Goal: Find specific page/section: Find specific page/section

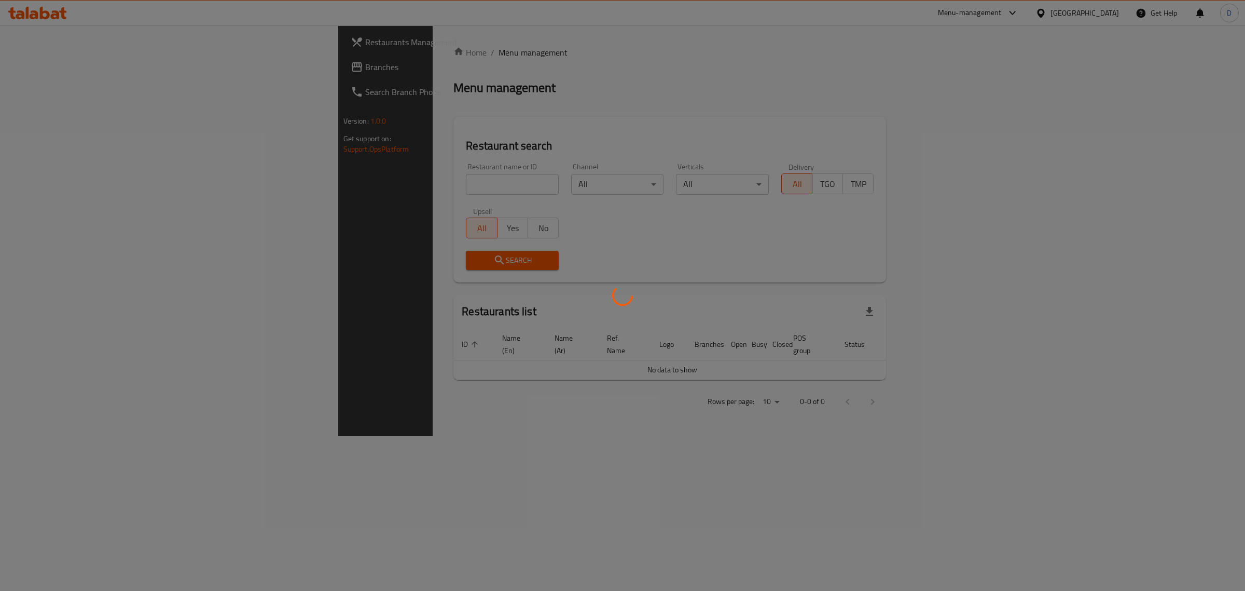
click at [380, 180] on div at bounding box center [622, 295] width 1245 height 591
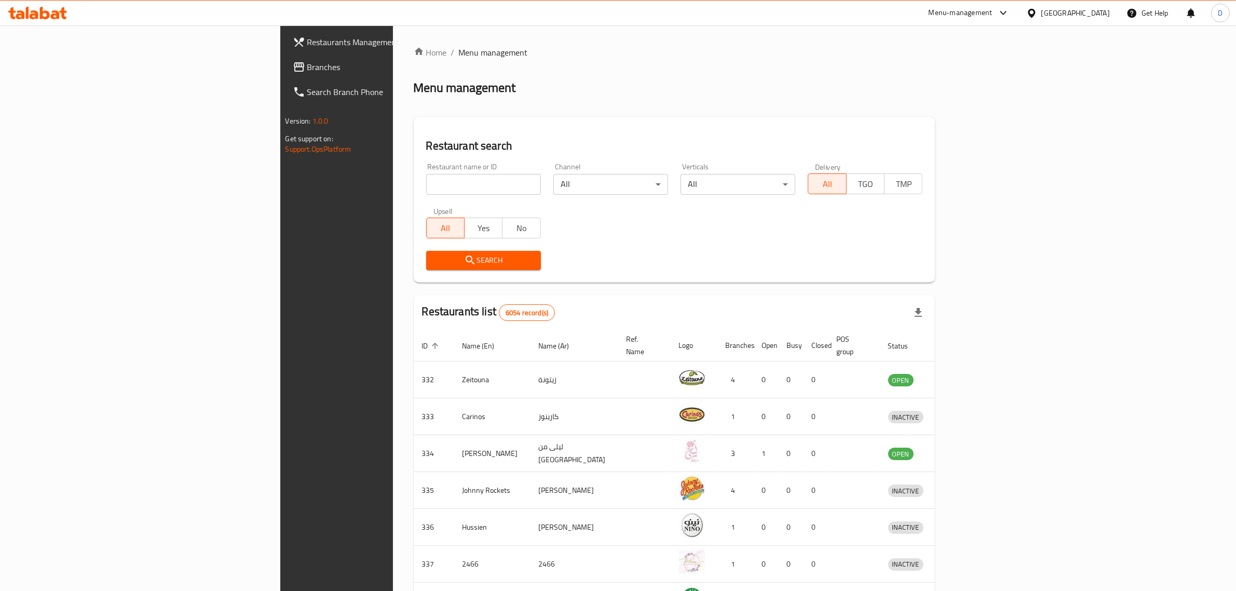
drag, startPoint x: 0, startPoint y: 0, endPoint x: 380, endPoint y: 180, distance: 420.6
click at [426, 180] on input "search" at bounding box center [483, 184] width 115 height 21
type input "konyali"
click at [420, 249] on div "Search" at bounding box center [483, 260] width 127 height 32
click at [420, 250] on div "Search" at bounding box center [483, 260] width 127 height 32
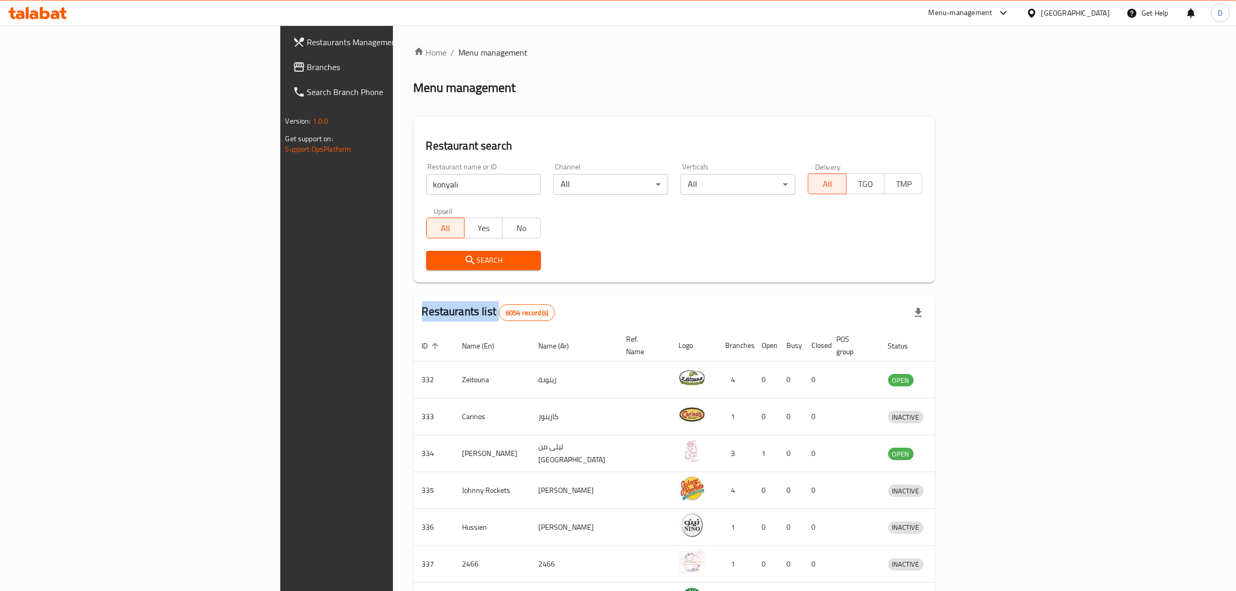
click at [434, 257] on span "Search" at bounding box center [483, 260] width 98 height 13
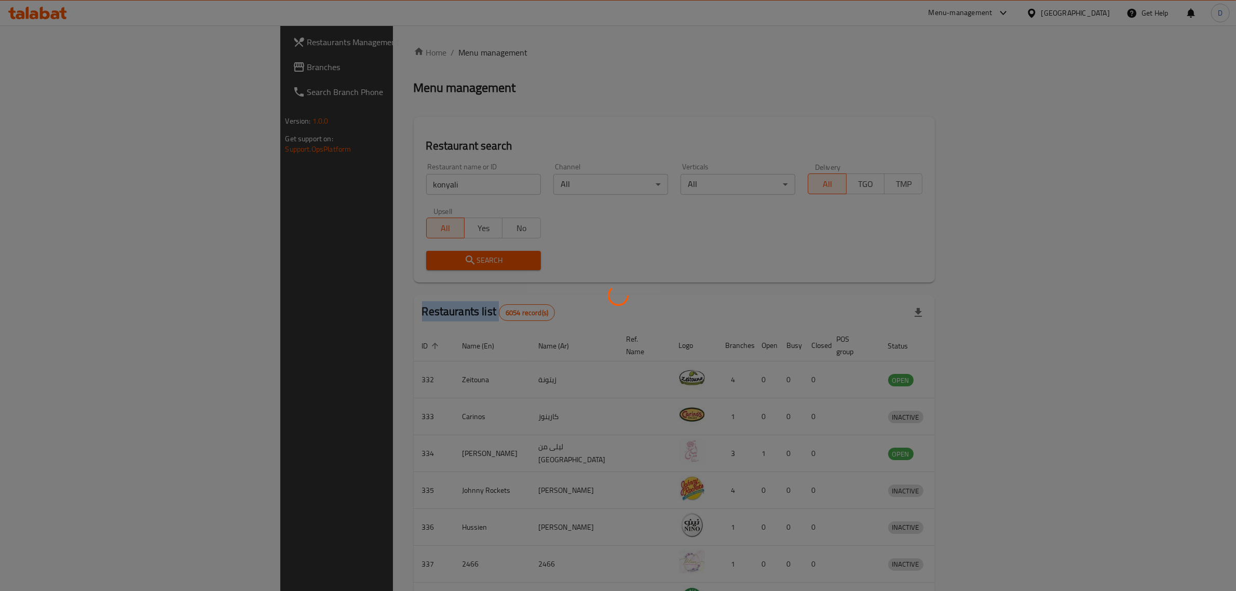
click at [405, 257] on div at bounding box center [618, 295] width 1236 height 591
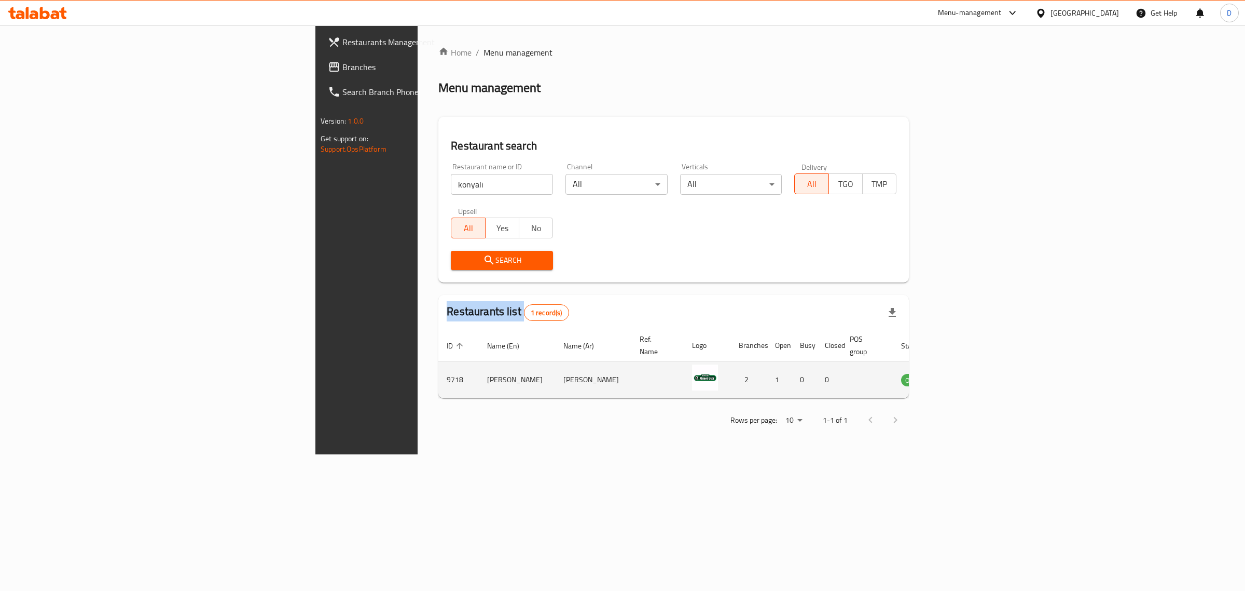
click at [968, 374] on icon "enhanced table" at bounding box center [962, 379] width 12 height 12
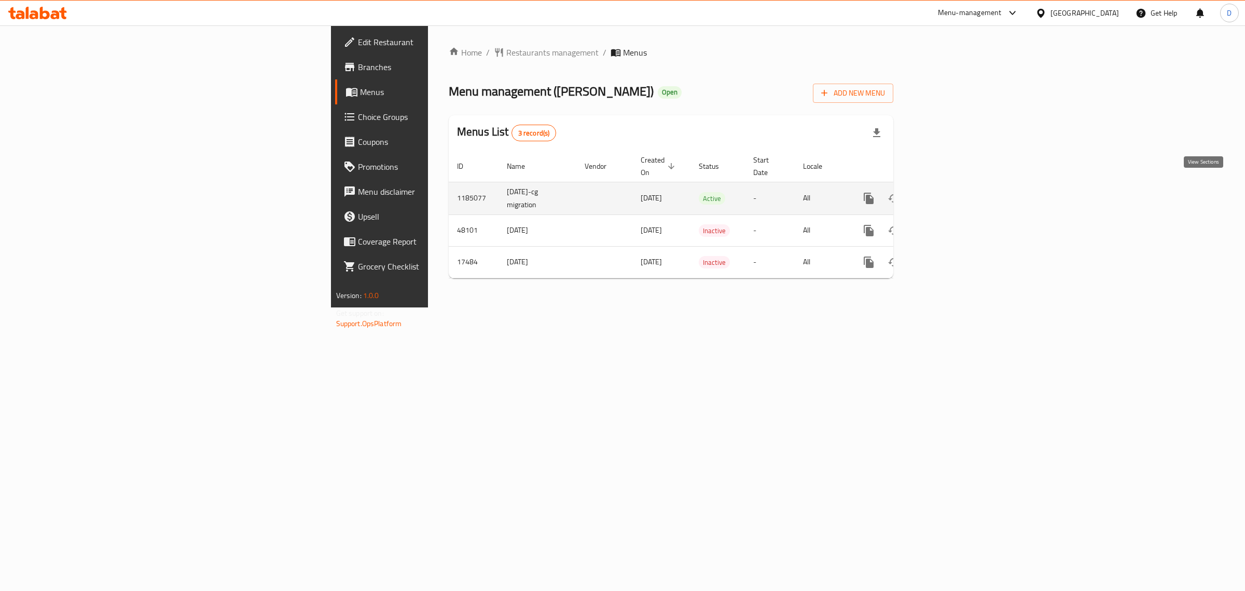
click at [950, 192] on icon "enhanced table" at bounding box center [944, 198] width 12 height 12
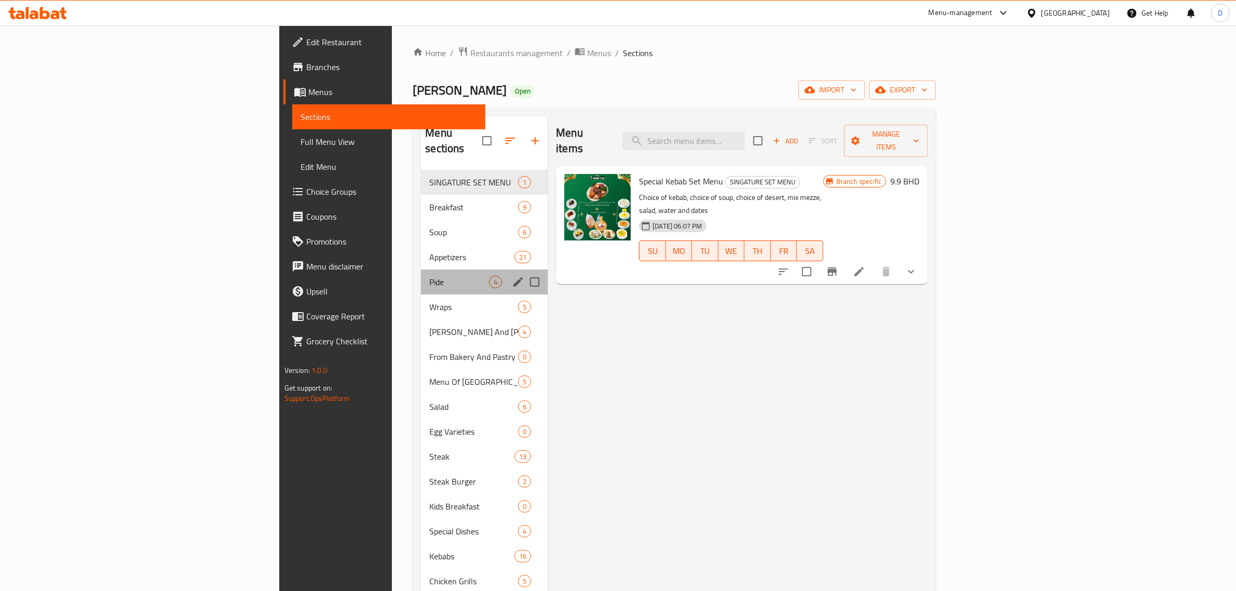
click at [421, 269] on div "Pide 4" at bounding box center [484, 281] width 127 height 25
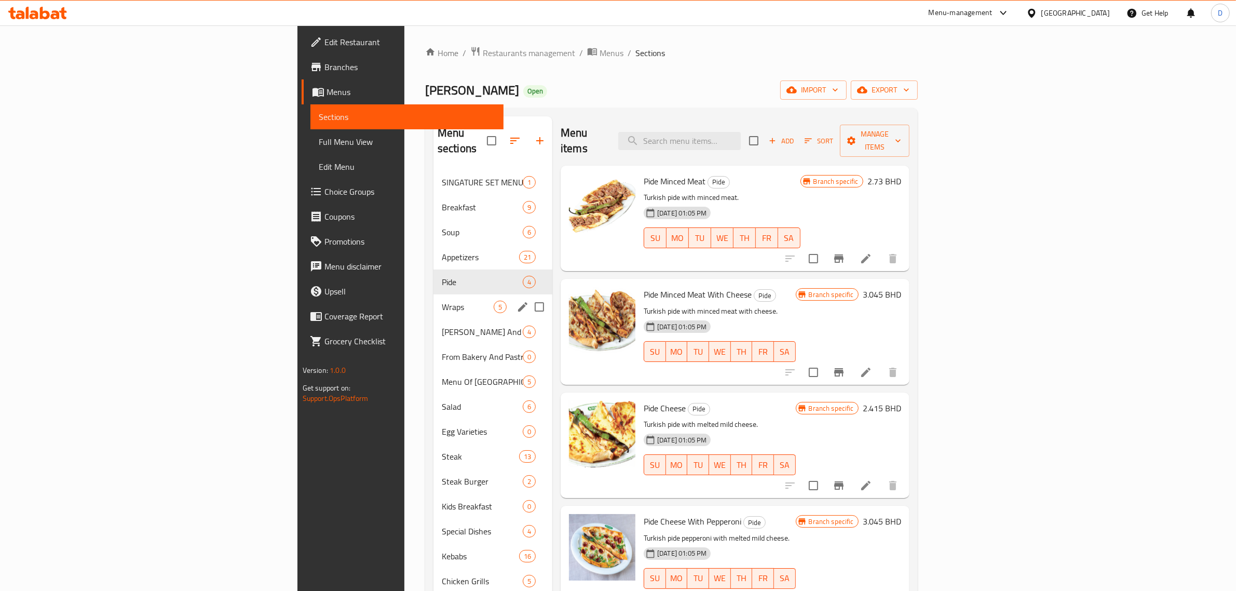
click at [433, 294] on div "Wraps 5" at bounding box center [492, 306] width 119 height 25
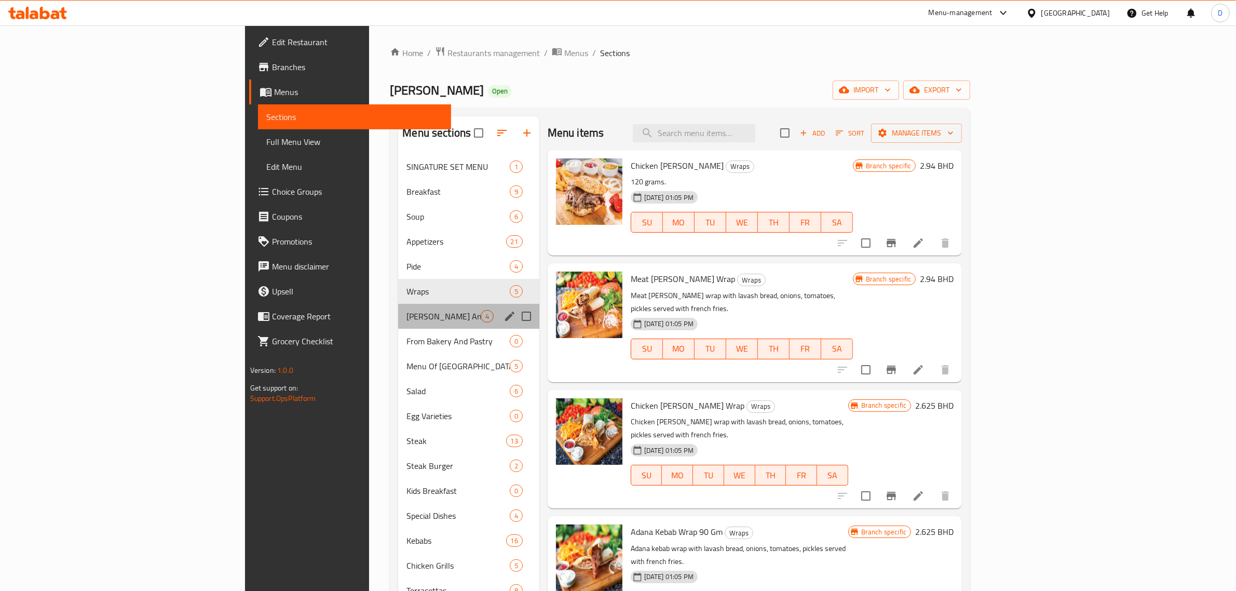
click at [398, 306] on div "[PERSON_NAME] And [PERSON_NAME] 4" at bounding box center [468, 316] width 141 height 25
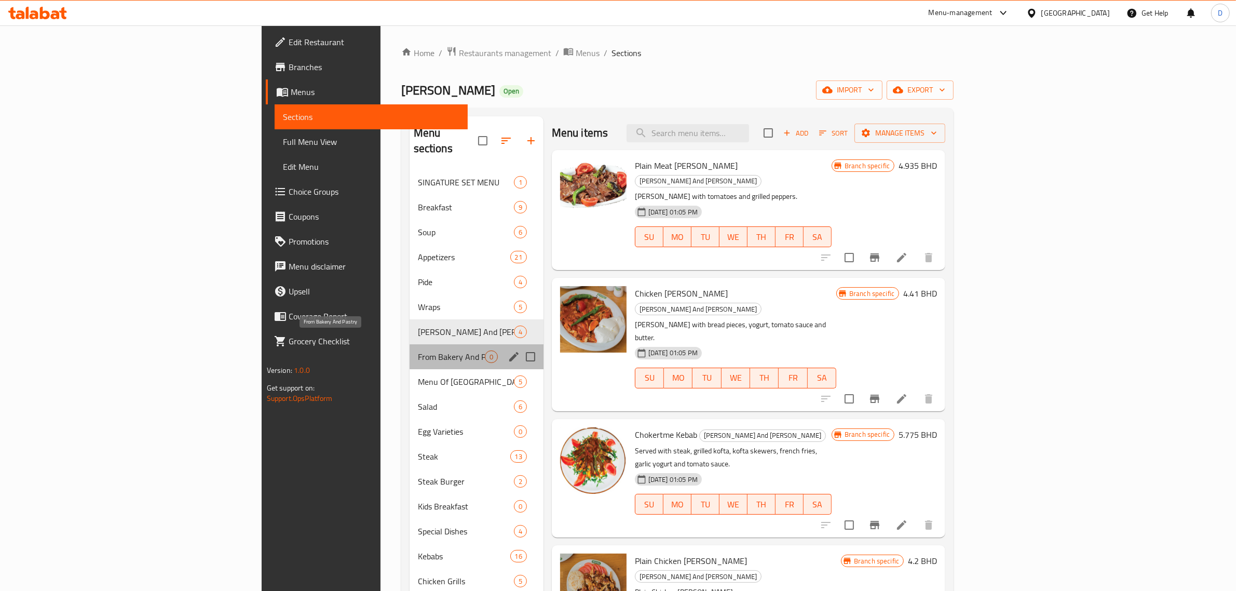
click at [418, 350] on span "From Bakery And Pastry" at bounding box center [451, 356] width 67 height 12
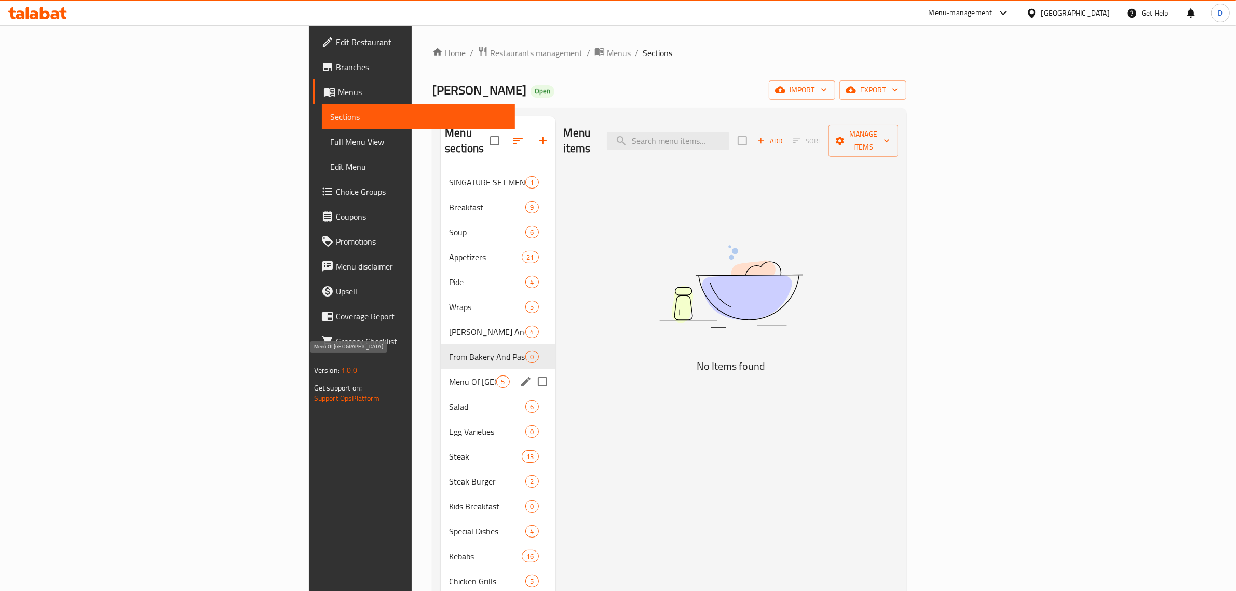
click at [449, 375] on span "Menu Of [GEOGRAPHIC_DATA]" at bounding box center [472, 381] width 47 height 12
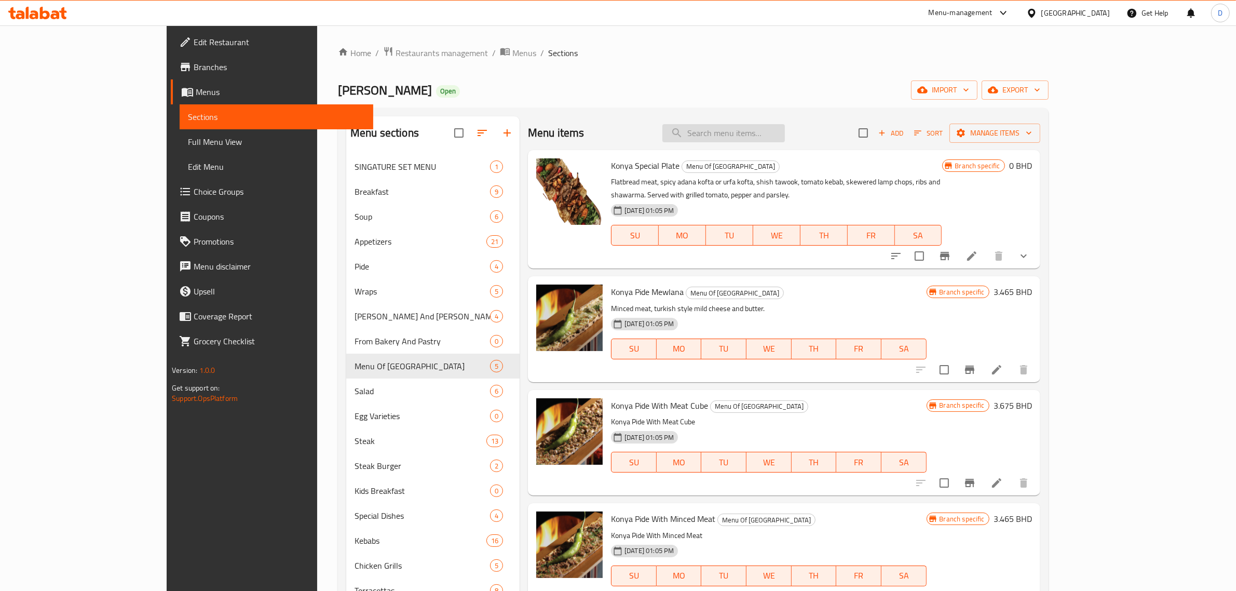
click at [756, 138] on input "search" at bounding box center [723, 133] width 122 height 18
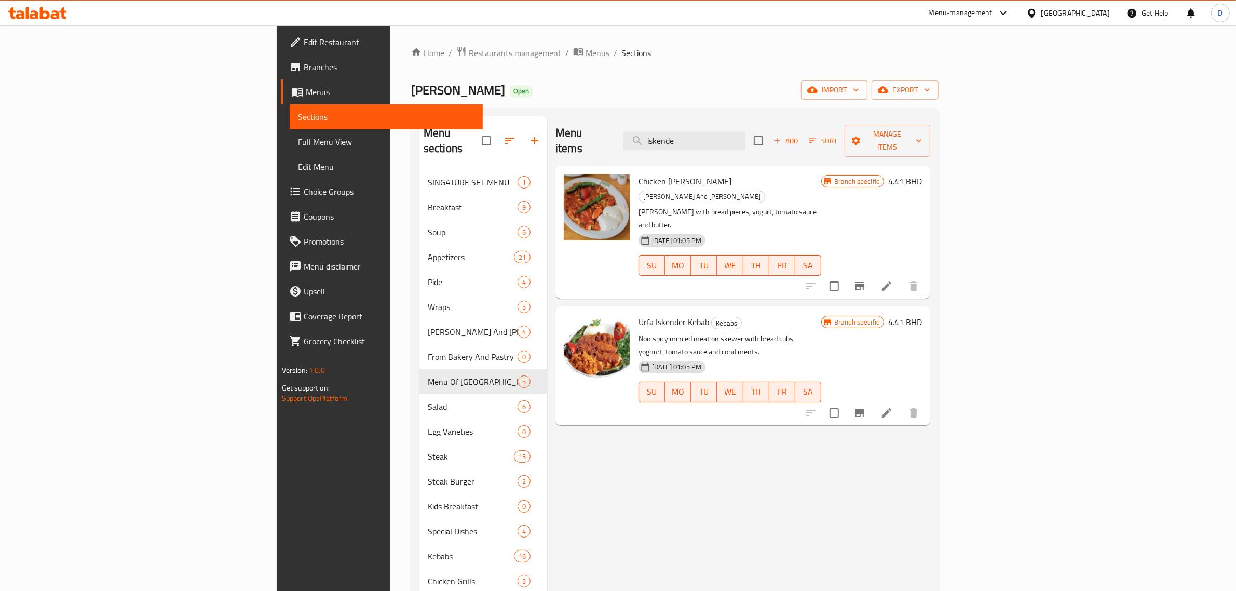
click at [866, 280] on icon "Branch-specific-item" at bounding box center [859, 286] width 12 height 12
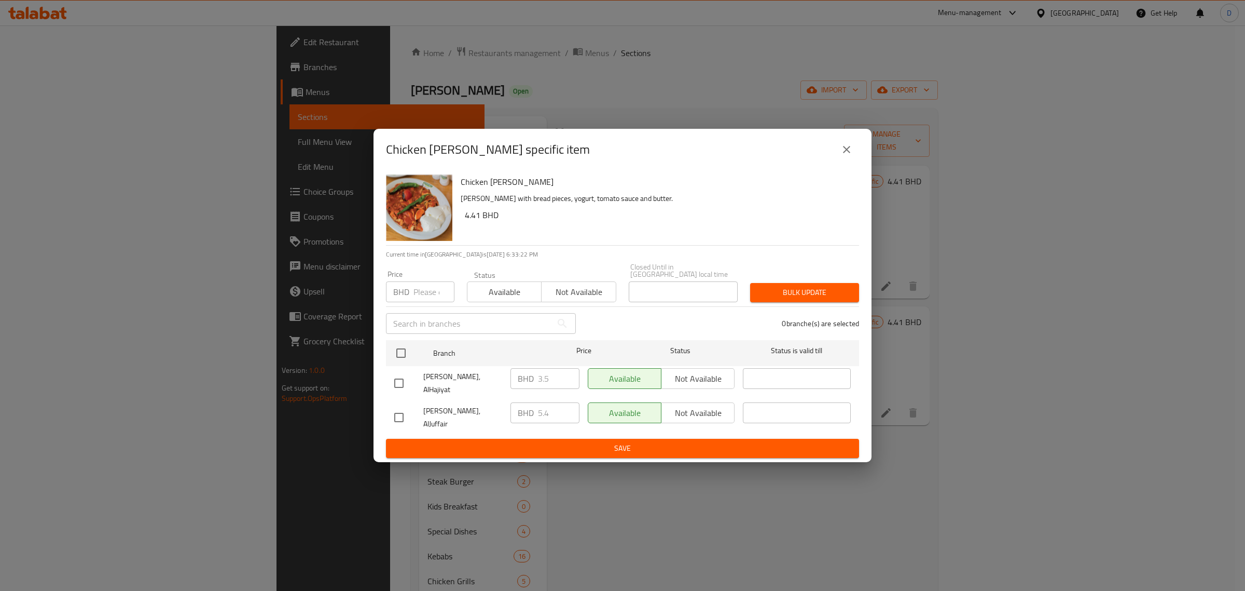
click at [842, 154] on icon "close" at bounding box center [847, 149] width 12 height 12
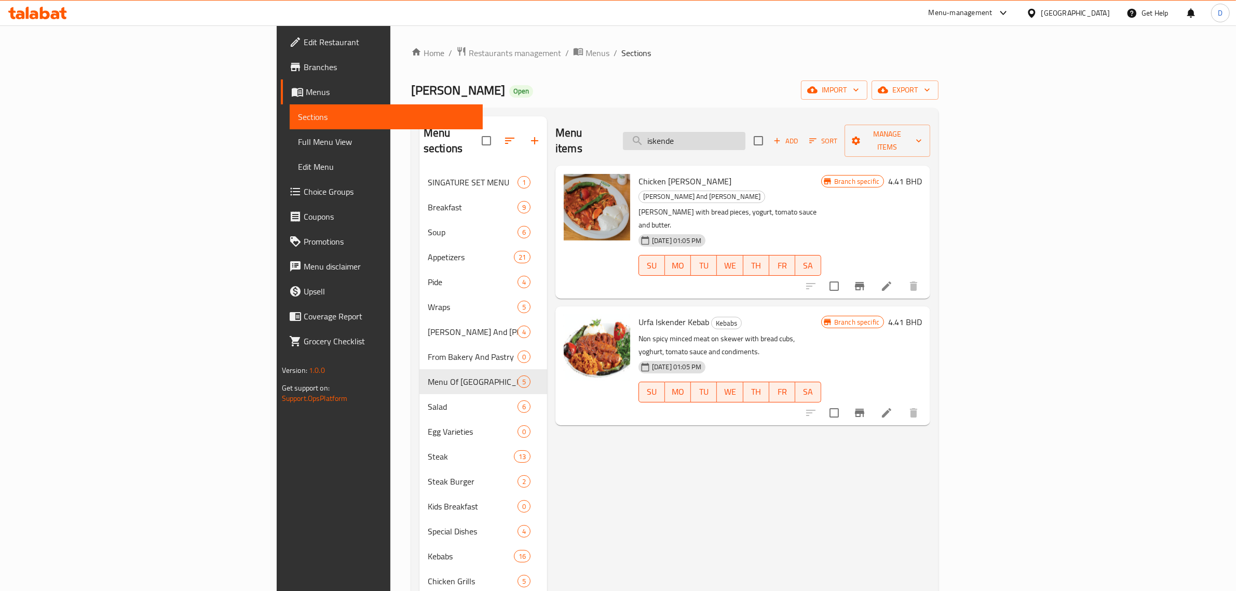
click at [745, 133] on input "iskende" at bounding box center [684, 141] width 122 height 18
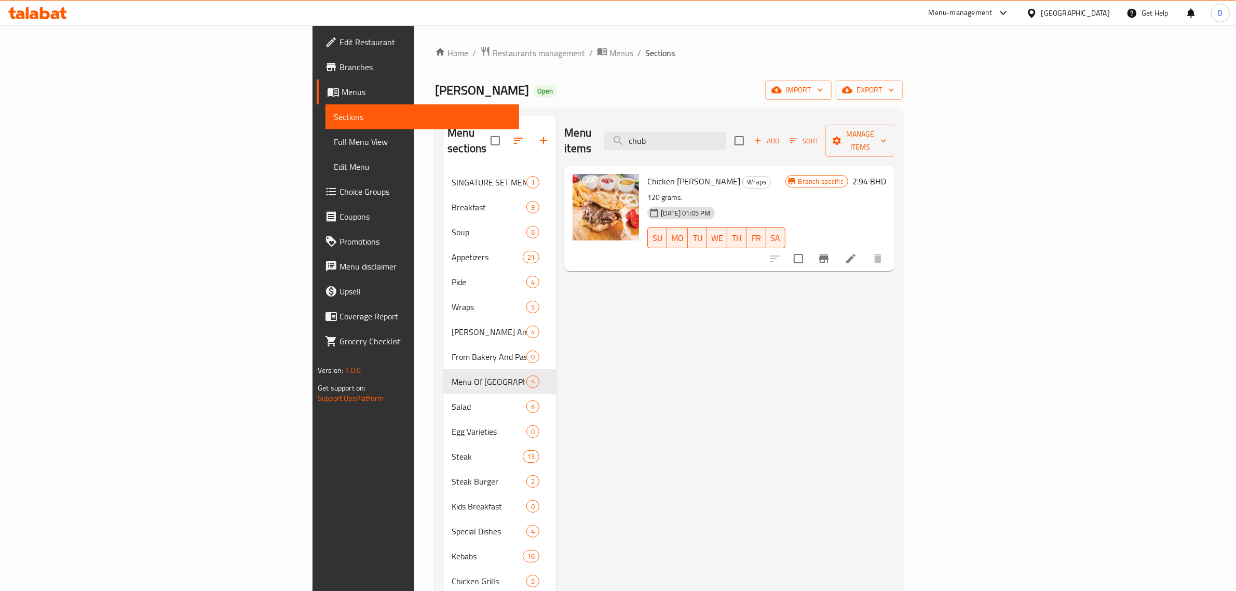
type input "chub"
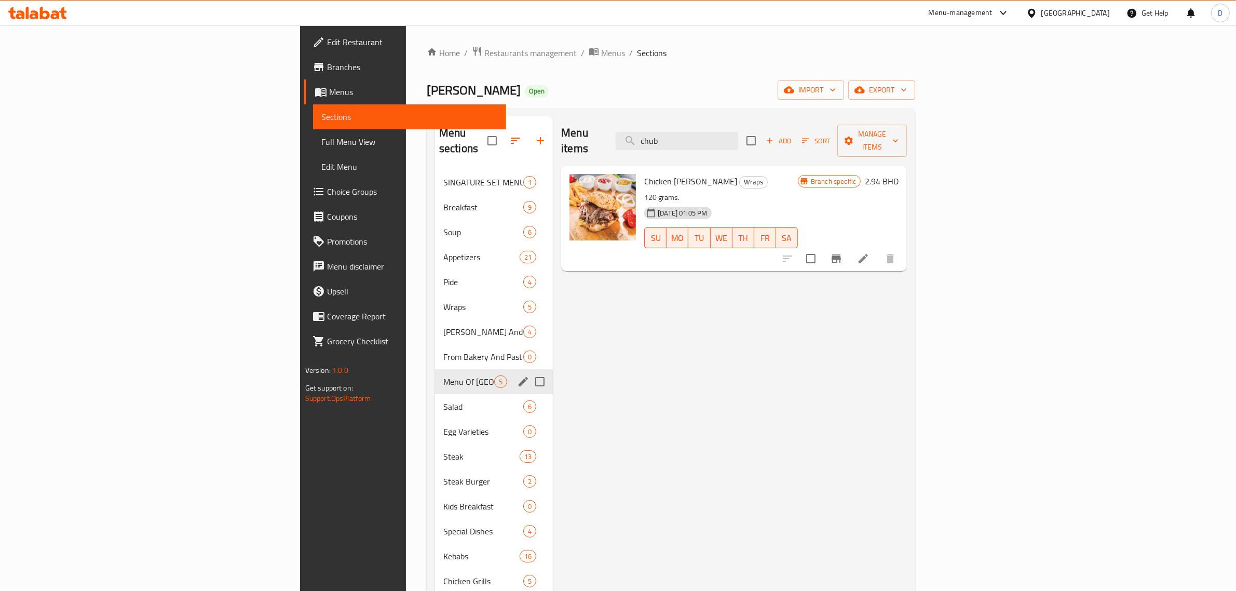
click at [443, 375] on span "Menu Of [GEOGRAPHIC_DATA]" at bounding box center [468, 381] width 51 height 12
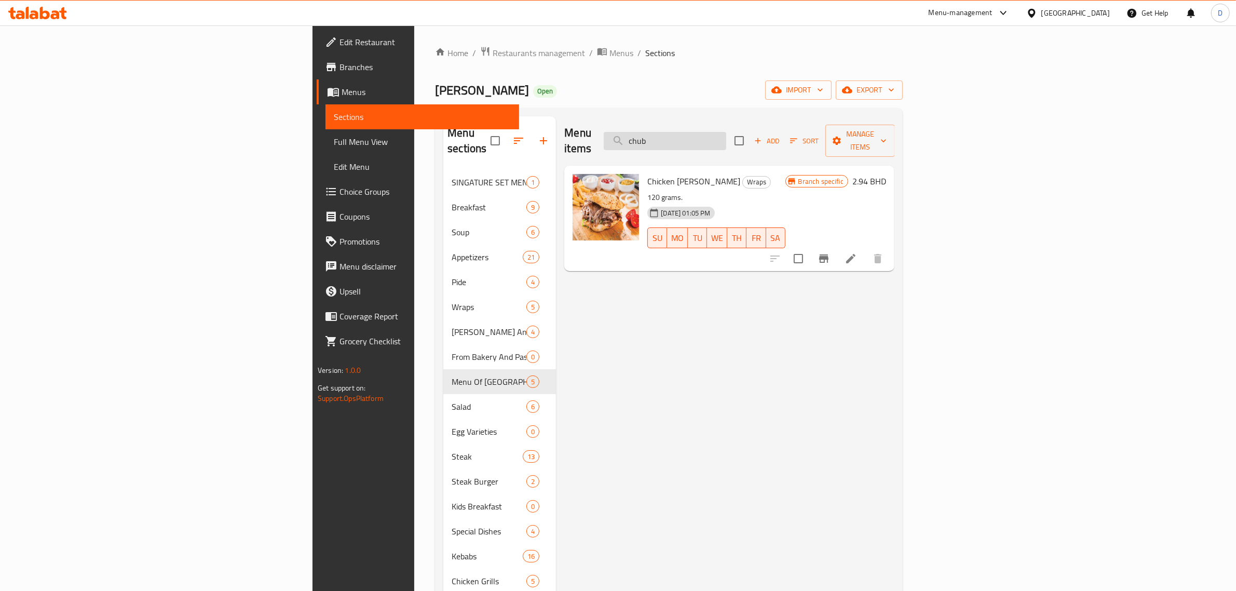
click at [726, 132] on input "chub" at bounding box center [665, 141] width 122 height 18
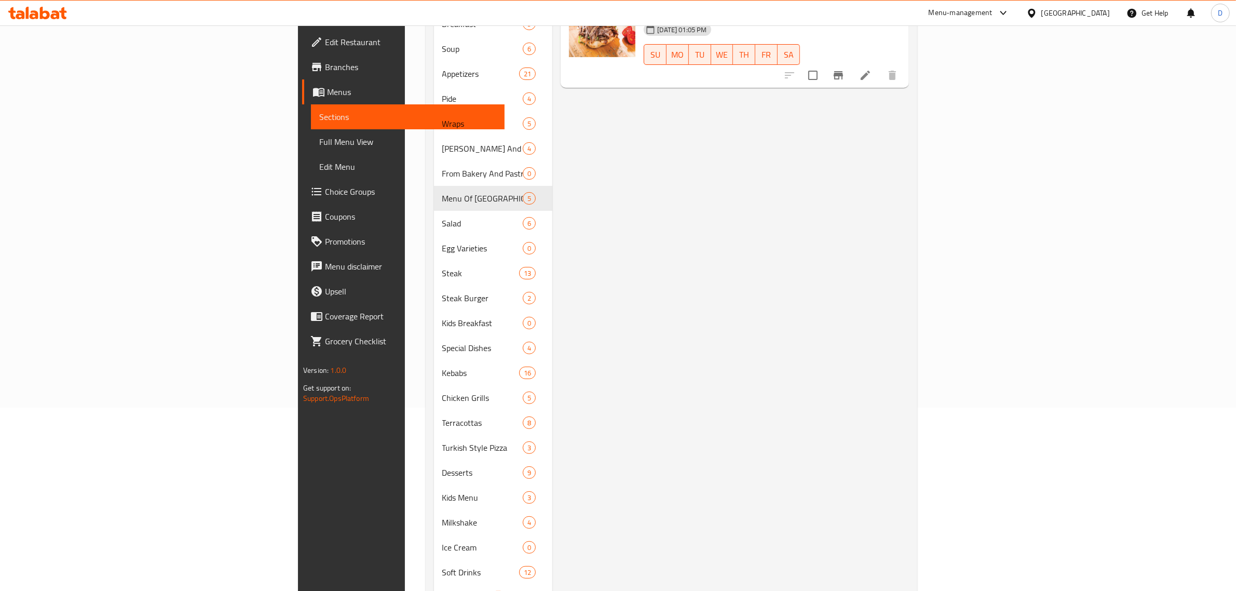
scroll to position [243, 0]
